Goal: Information Seeking & Learning: Compare options

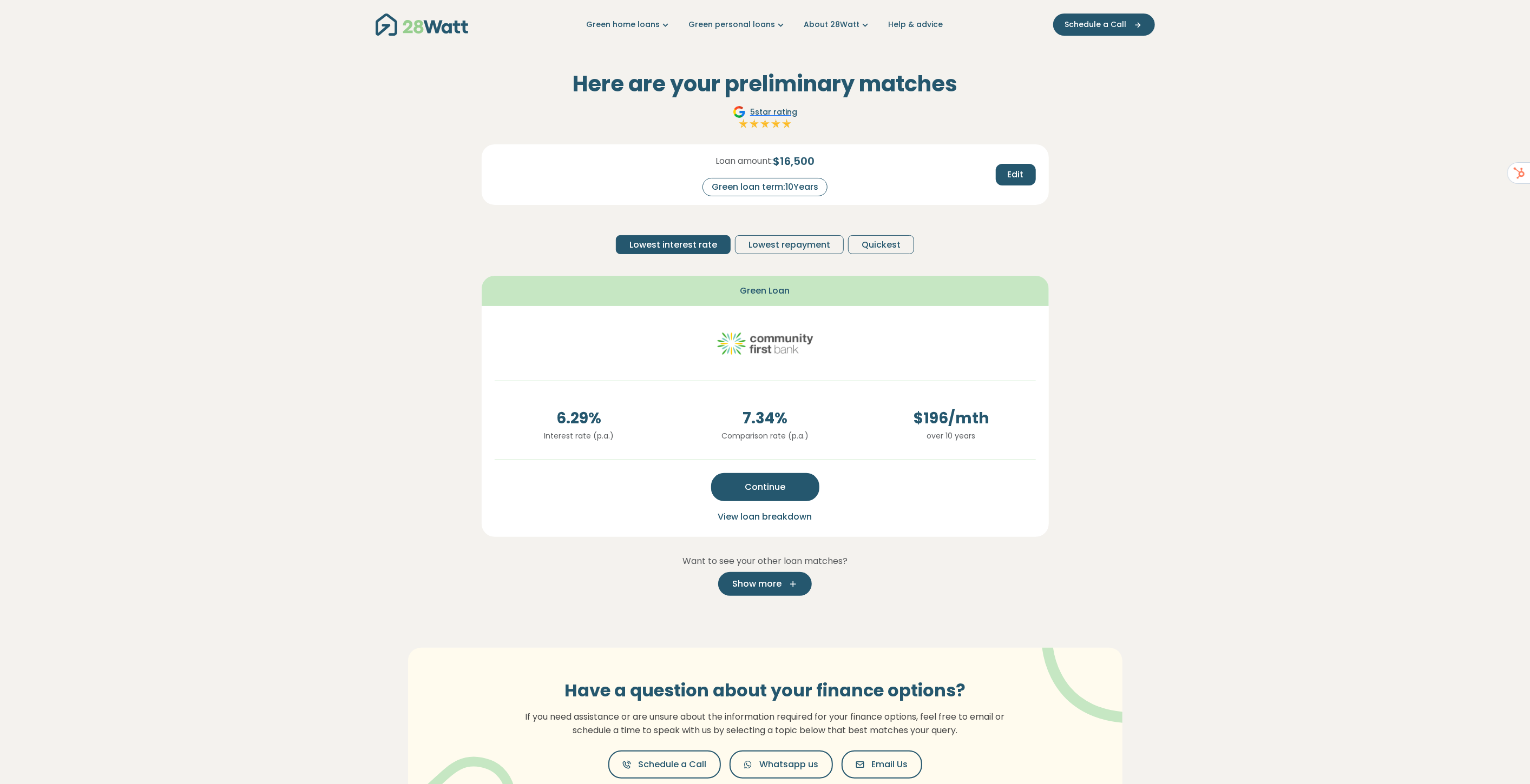
click at [787, 590] on button "Show more" at bounding box center [765, 583] width 94 height 24
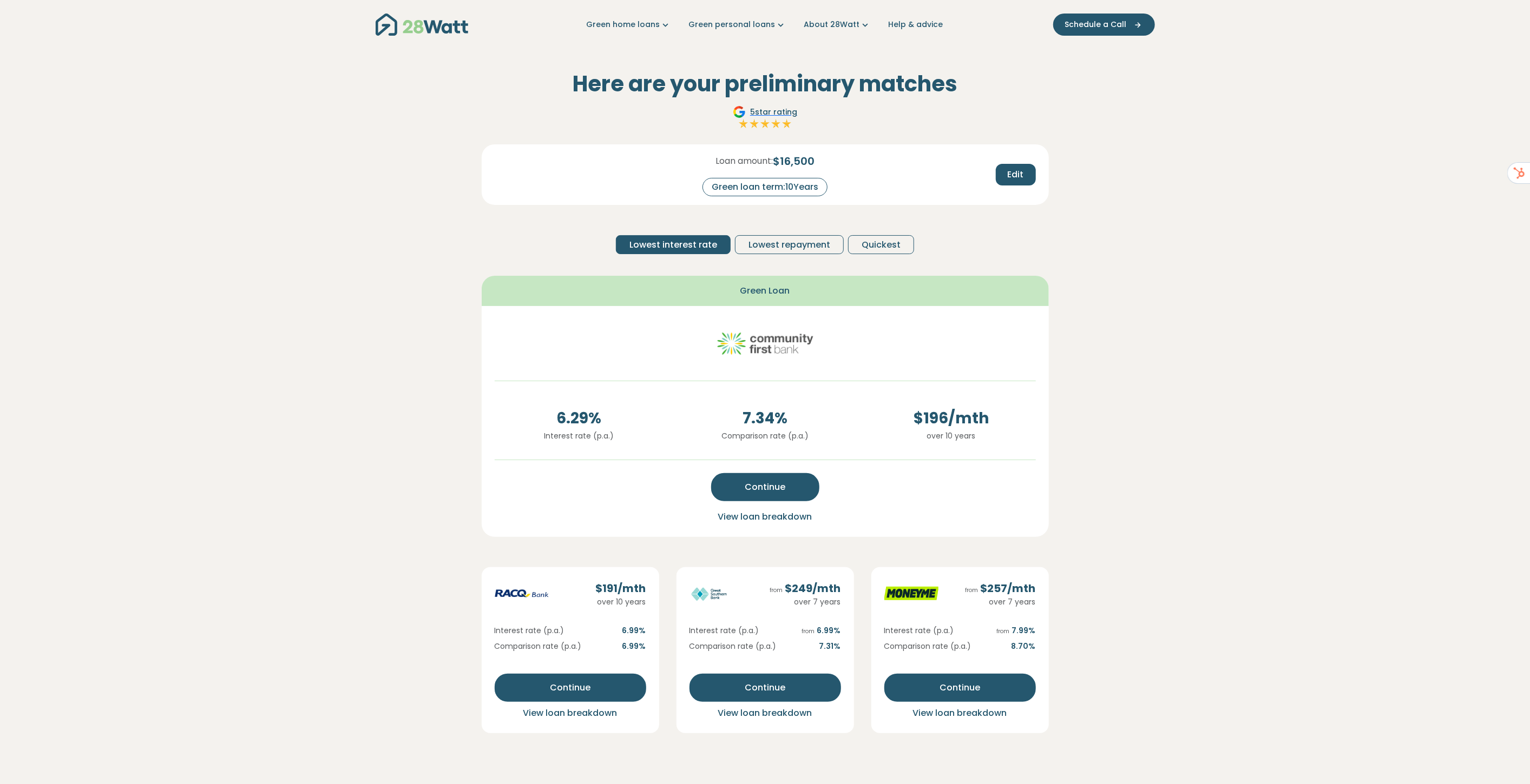
click at [1175, 359] on section "Here are your preliminary matches 5 star rating Loan amount: $ 16,500 Green loa…" at bounding box center [765, 520] width 1530 height 942
click at [786, 239] on span "Lowest repayment" at bounding box center [789, 245] width 82 height 13
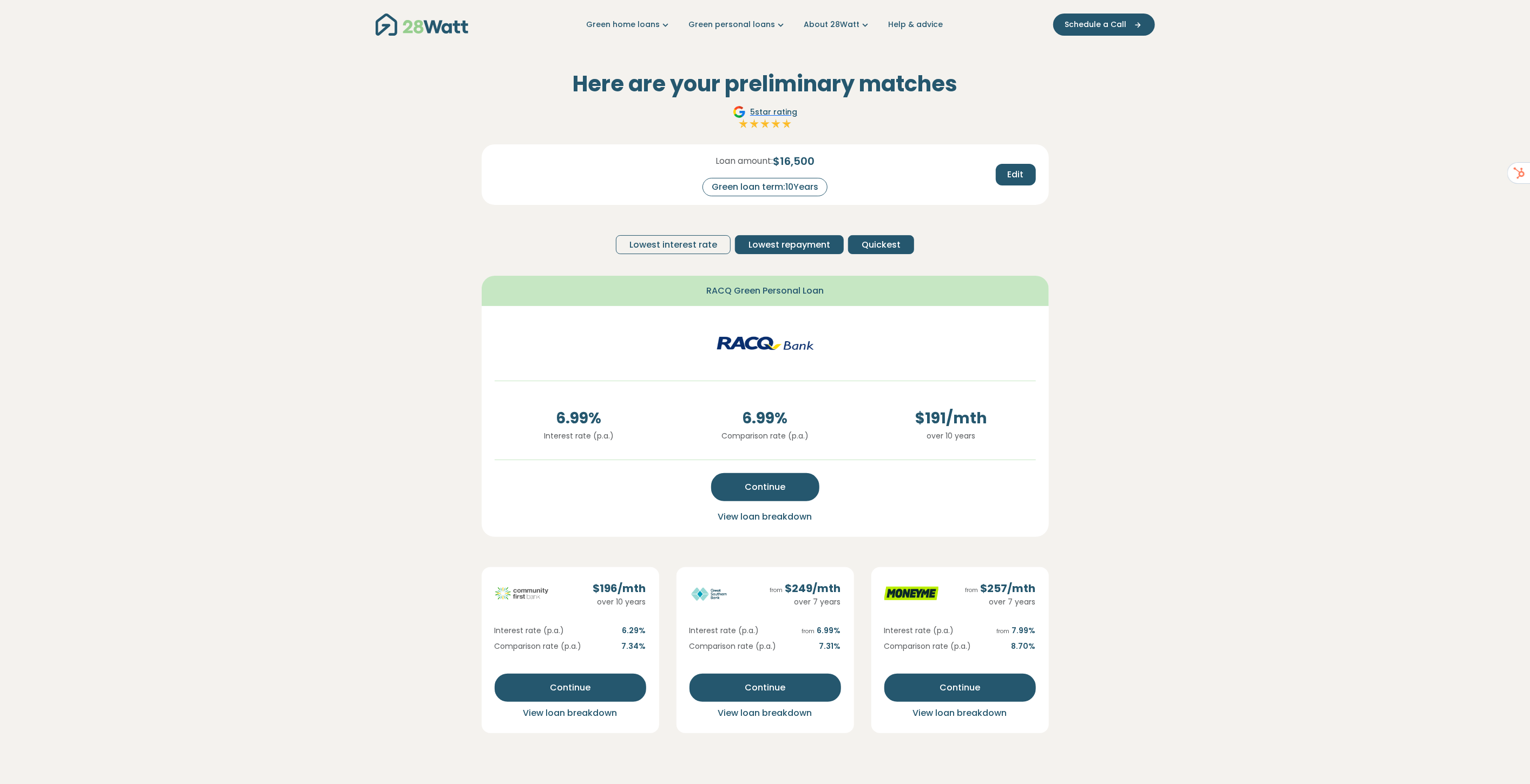
click at [868, 239] on span "Quickest" at bounding box center [881, 245] width 39 height 13
click at [825, 242] on span "Lowest repayment" at bounding box center [789, 245] width 82 height 13
click at [693, 239] on span "Lowest interest rate" at bounding box center [673, 245] width 88 height 13
